Goal: Transaction & Acquisition: Obtain resource

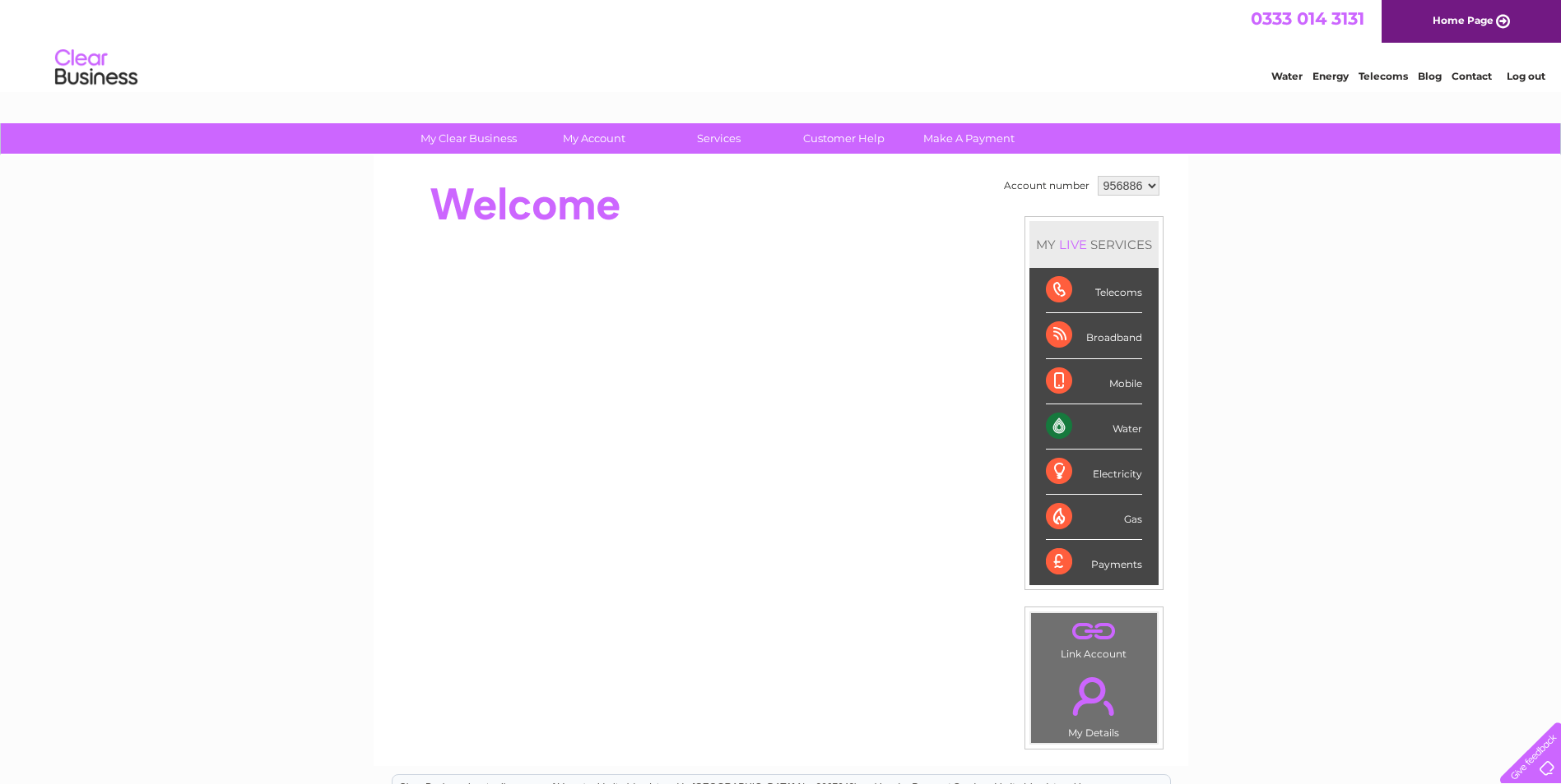
click at [1091, 433] on div "Water" at bounding box center [1093, 427] width 97 height 45
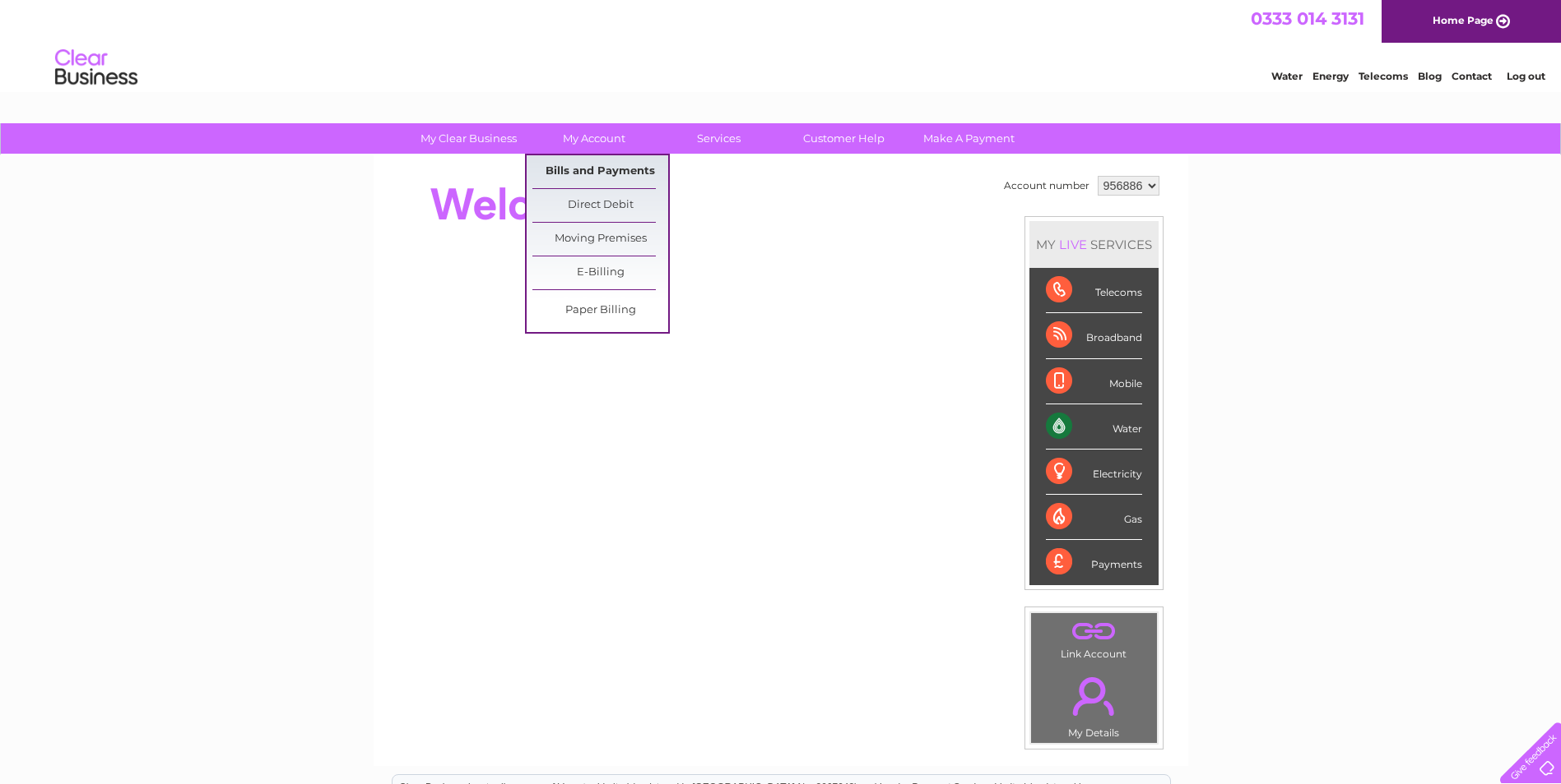
click at [588, 165] on link "Bills and Payments" at bounding box center [600, 171] width 135 height 33
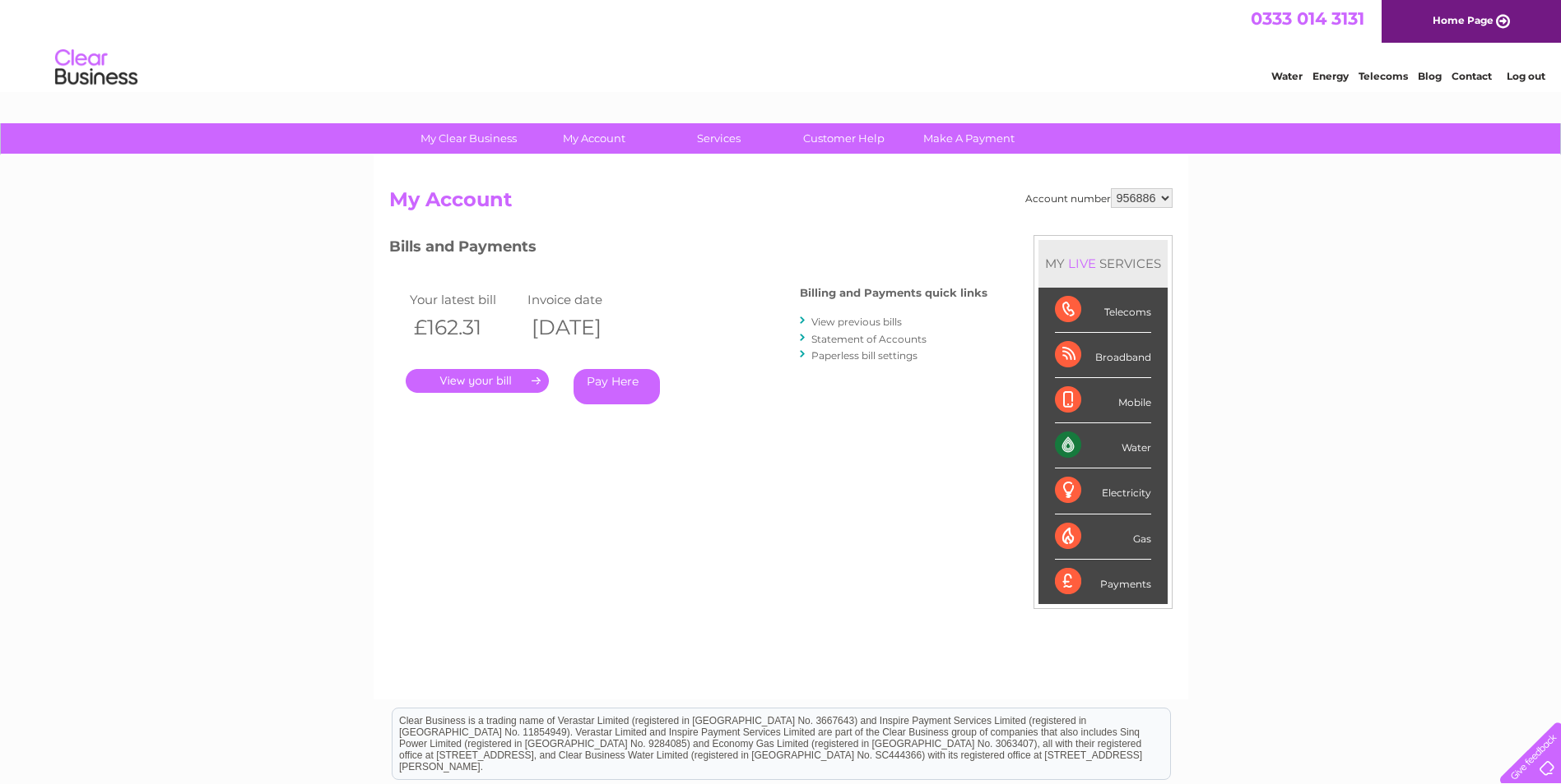
click at [438, 389] on link "." at bounding box center [477, 381] width 143 height 24
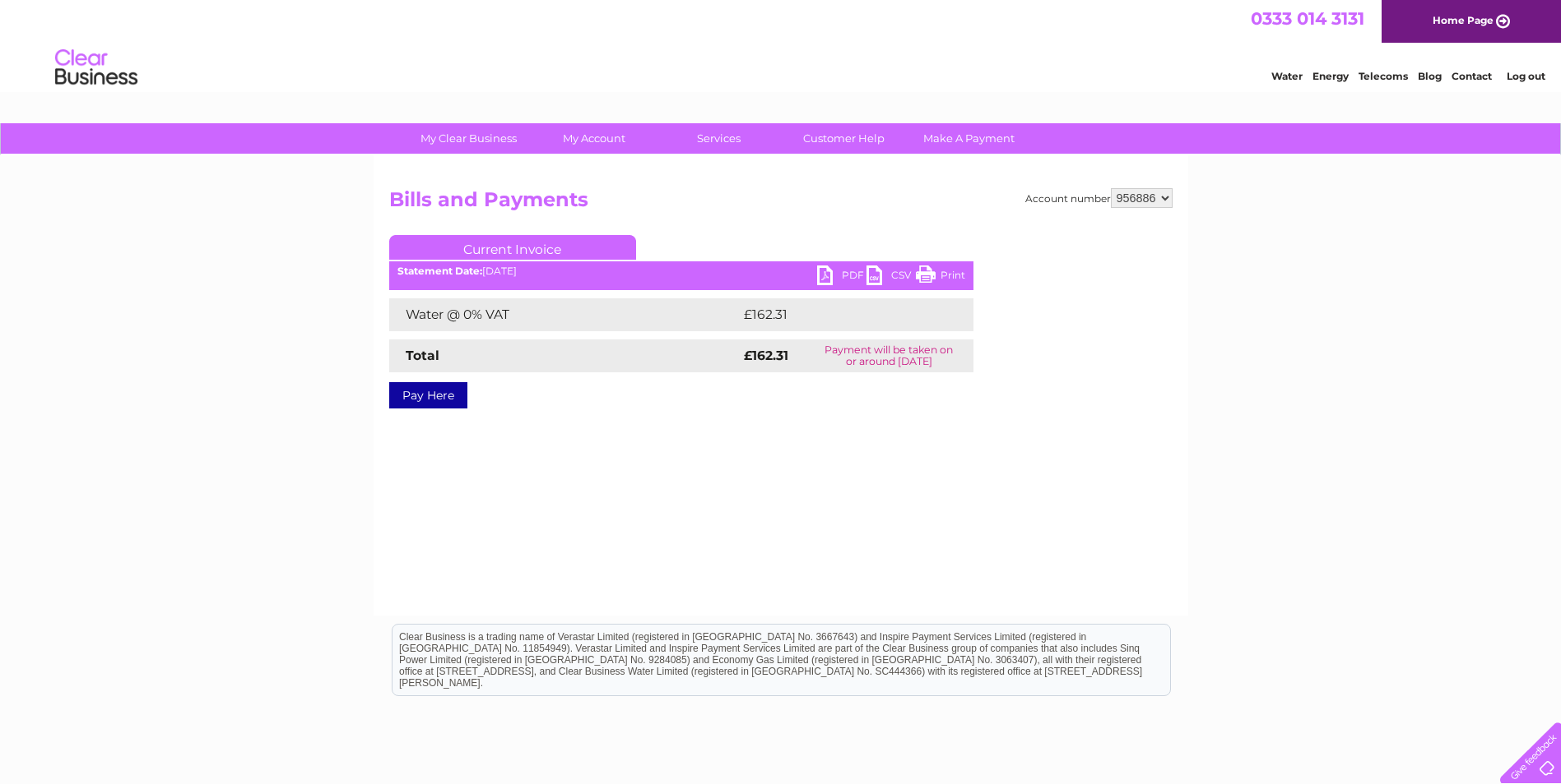
click at [824, 267] on link "PDF" at bounding box center [842, 278] width 50 height 24
